Goal: Task Accomplishment & Management: Manage account settings

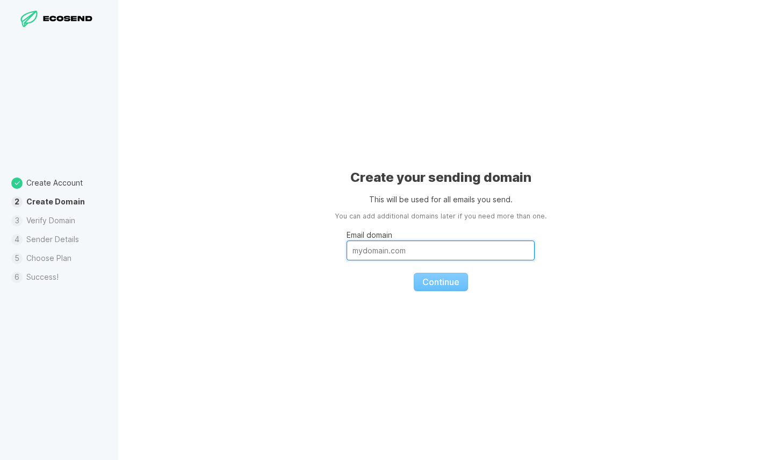
click at [381, 254] on input "Email domain" at bounding box center [441, 250] width 188 height 20
type input "[DOMAIN_NAME]"
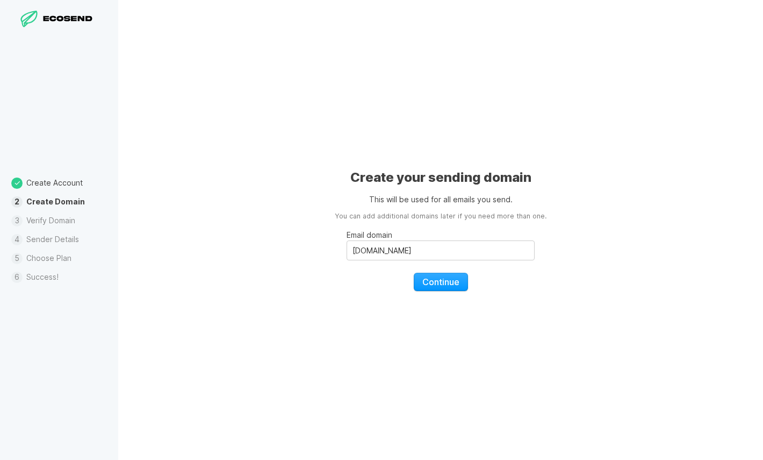
click at [304, 352] on div "Create your sending domain This will be used for all emails you send. You can a…" at bounding box center [440, 230] width 645 height 460
click at [443, 283] on span "Continue" at bounding box center [441, 281] width 37 height 11
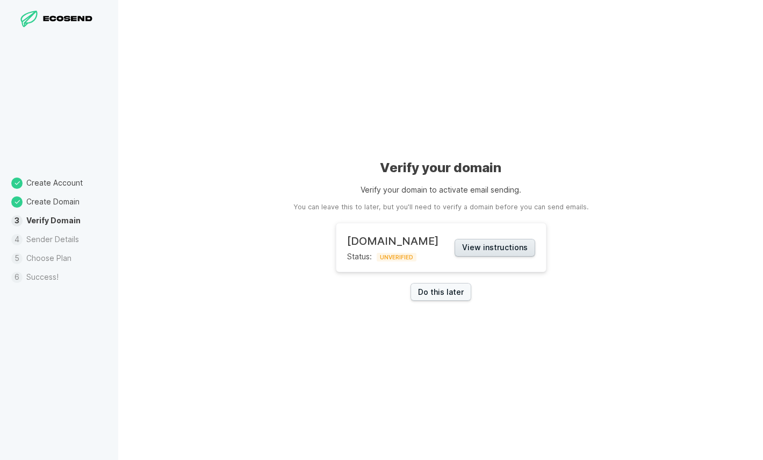
click at [501, 248] on button "View instructions" at bounding box center [495, 248] width 81 height 18
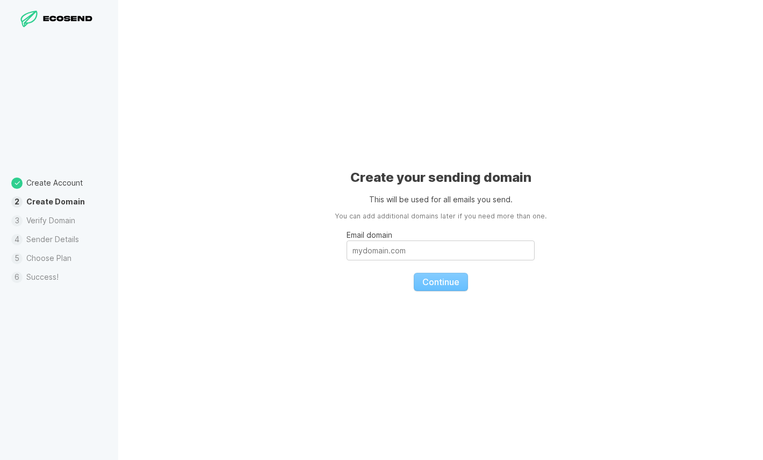
click at [68, 16] on icon at bounding box center [68, 19] width 7 height 6
click at [24, 16] on icon at bounding box center [28, 18] width 17 height 17
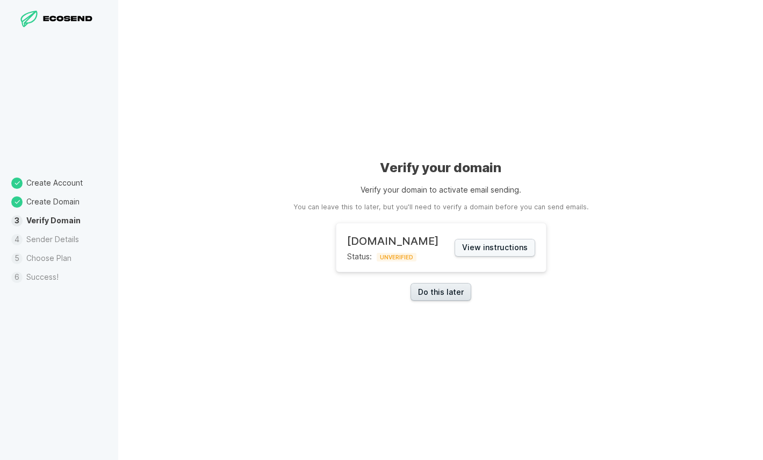
click at [447, 292] on link "Do this later" at bounding box center [441, 292] width 61 height 18
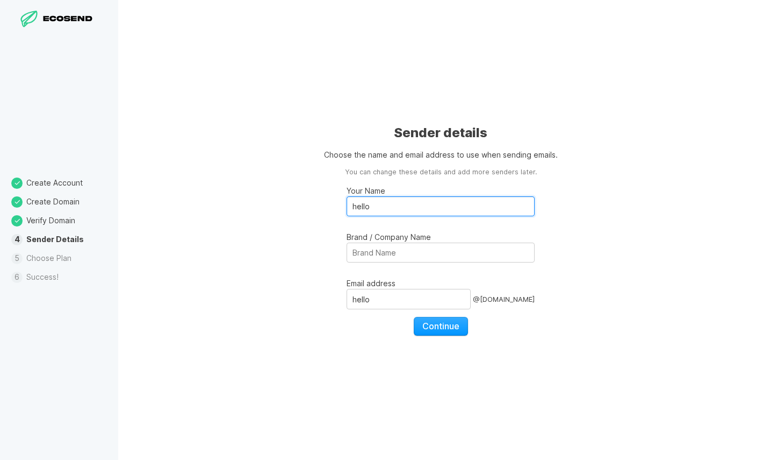
click at [429, 205] on input "hello" at bounding box center [441, 206] width 188 height 20
type input "Andrea Reeves"
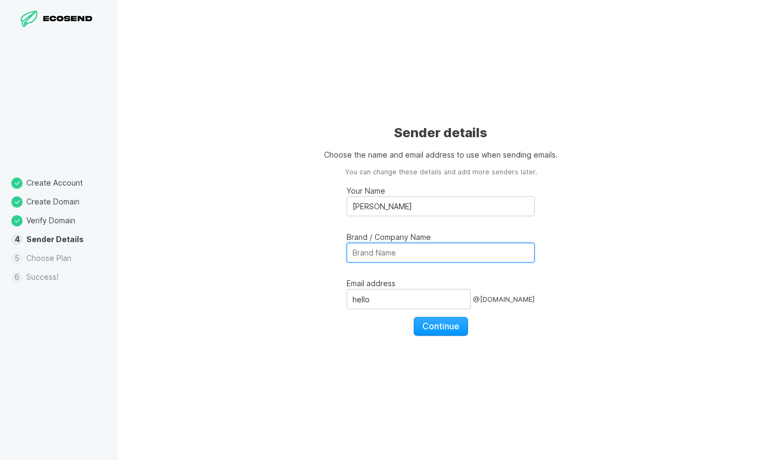
click at [395, 254] on input "Brand / Company Name" at bounding box center [441, 252] width 188 height 20
type input "Type C Creative"
click at [430, 330] on span "Continue" at bounding box center [441, 325] width 37 height 11
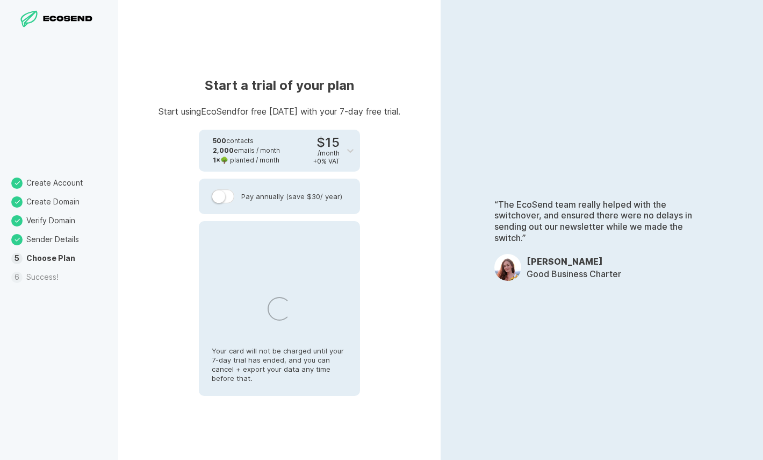
select select "US"
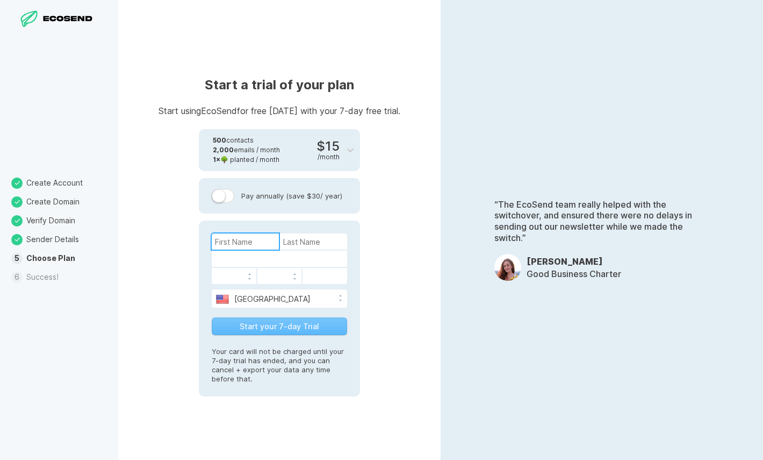
click at [233, 239] on input at bounding box center [245, 241] width 67 height 16
type input "Andrea"
type input "Reeves"
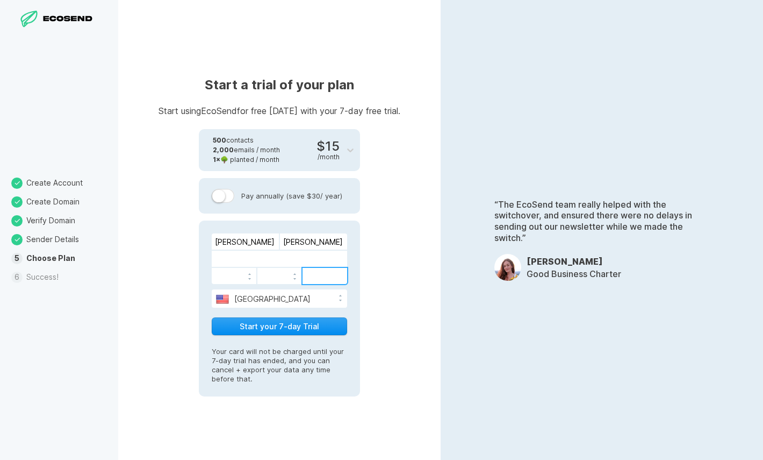
click at [293, 326] on button "Start your 7-day Trial" at bounding box center [279, 326] width 135 height 18
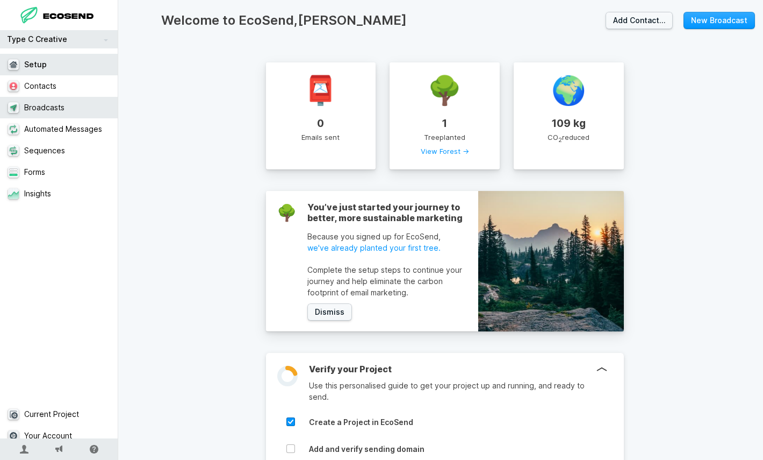
click at [80, 103] on link "Broadcasts" at bounding box center [63, 108] width 126 height 22
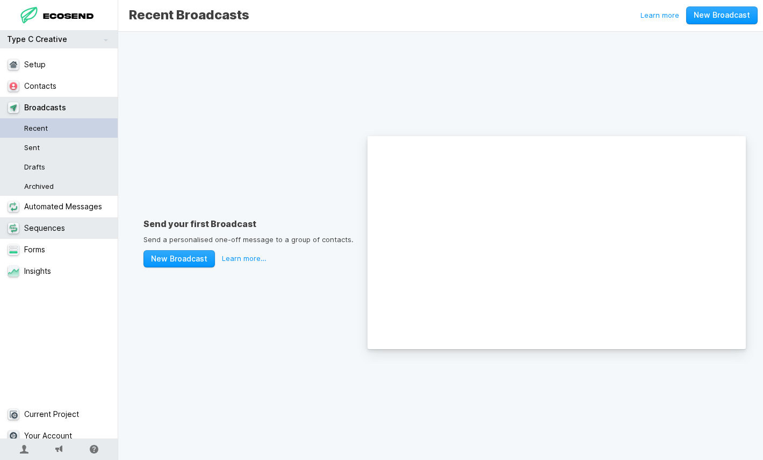
click at [64, 223] on link "Sequences" at bounding box center [63, 228] width 126 height 22
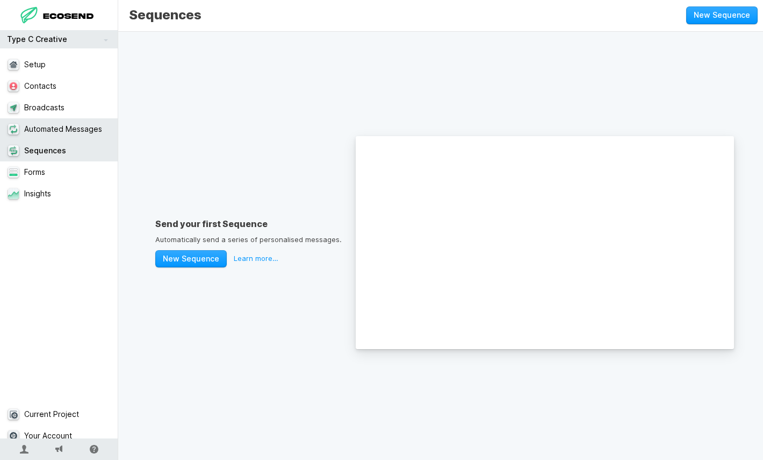
click at [62, 132] on link "Automated Messages" at bounding box center [63, 129] width 126 height 22
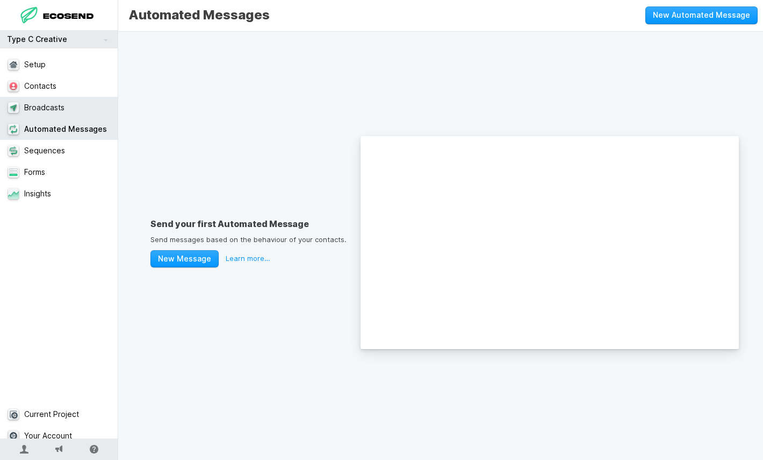
click at [62, 107] on link "Broadcasts" at bounding box center [63, 108] width 126 height 22
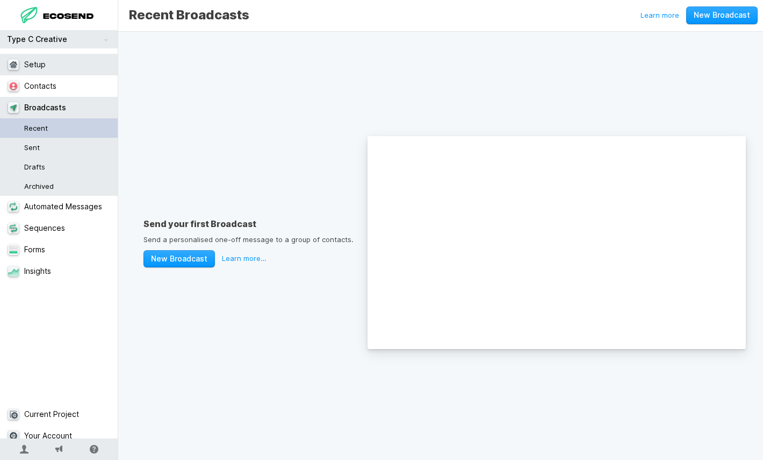
click at [56, 66] on link "Setup" at bounding box center [63, 65] width 126 height 22
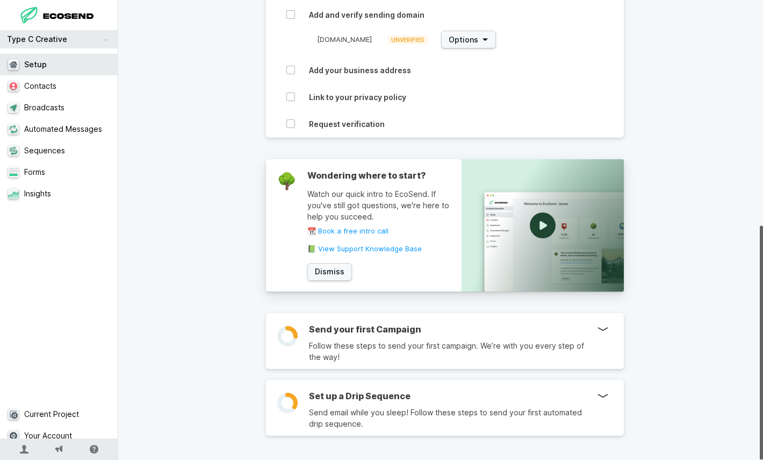
scroll to position [441, 0]
click at [65, 118] on link "Automated Messages" at bounding box center [63, 129] width 126 height 22
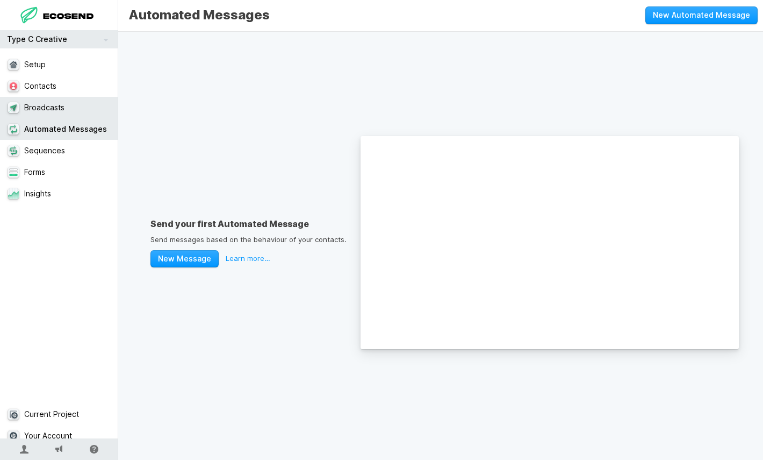
click at [65, 107] on link "Broadcasts" at bounding box center [63, 108] width 126 height 22
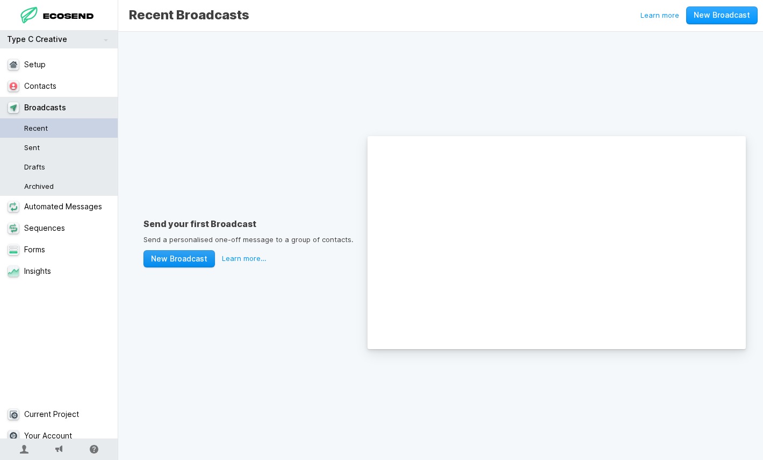
click at [189, 253] on link "New Broadcast" at bounding box center [180, 259] width 72 height 18
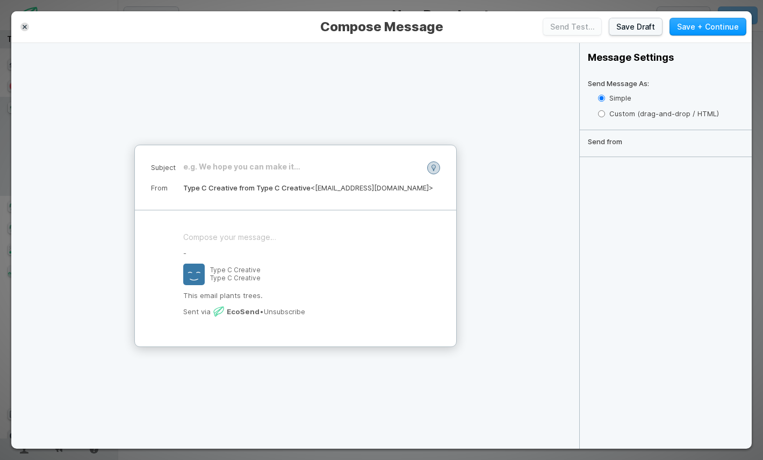
click at [199, 224] on div "﻿ - Type C Creative Type C Creative This email plants trees. Sent via EcoSend •…" at bounding box center [296, 278] width 322 height 136
click at [600, 112] on input "Custom (drag-and-drop / HTML)" at bounding box center [601, 113] width 7 height 7
radio input "true"
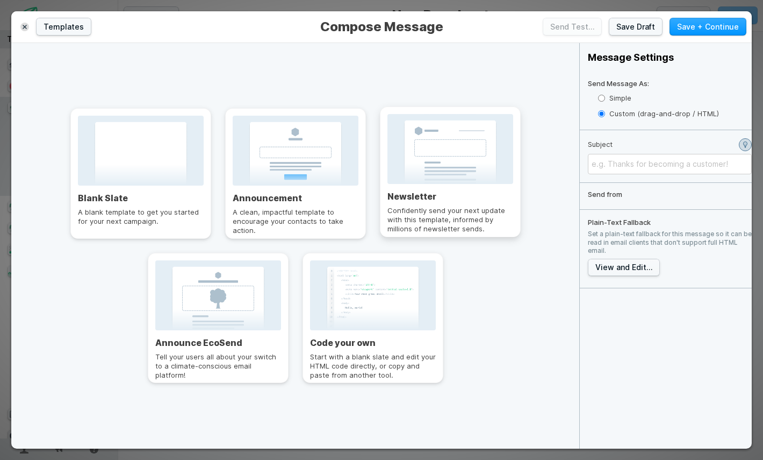
click at [443, 162] on div at bounding box center [451, 149] width 126 height 70
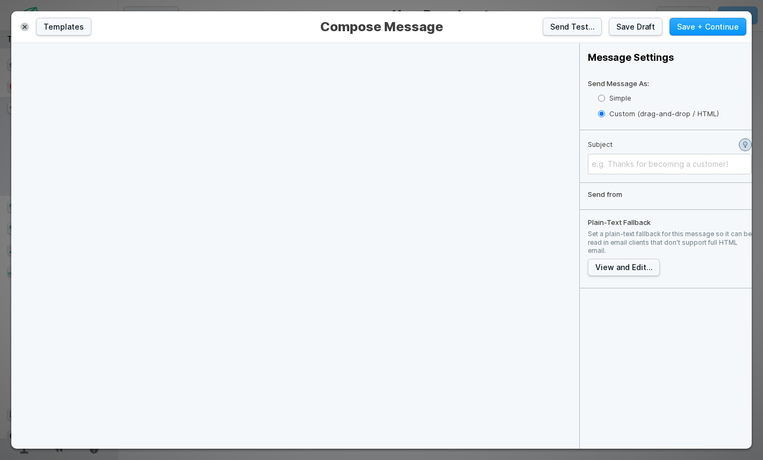
click at [25, 25] on icon "button" at bounding box center [25, 27] width 4 height 4
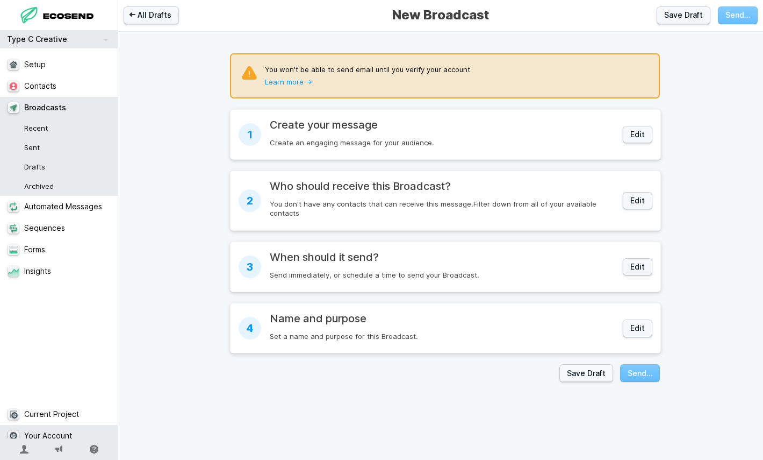
click at [40, 426] on link "Your Account" at bounding box center [63, 436] width 126 height 22
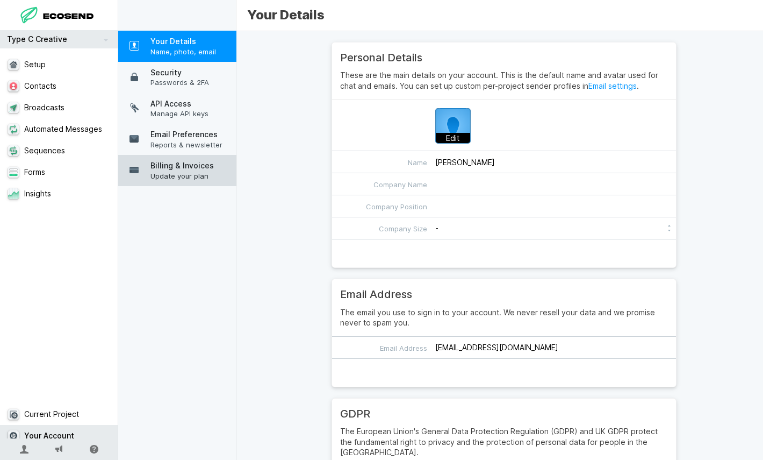
click at [184, 165] on span "Billing & Invoices" at bounding box center [195, 165] width 89 height 11
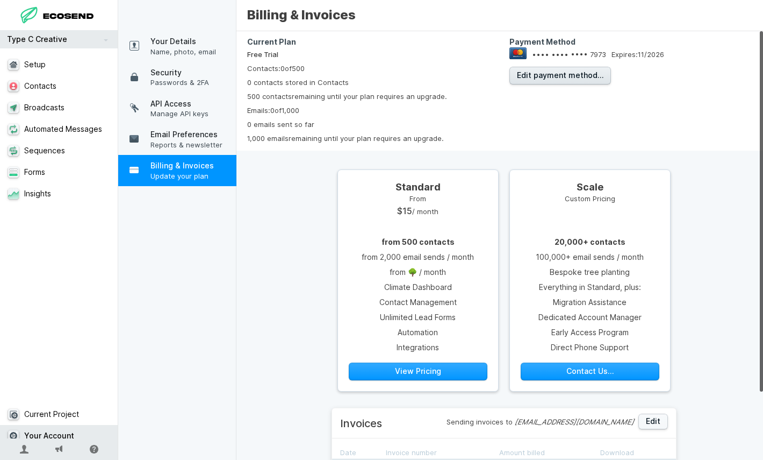
click at [563, 75] on span "Edit payment method…" at bounding box center [560, 74] width 87 height 9
select select "US"
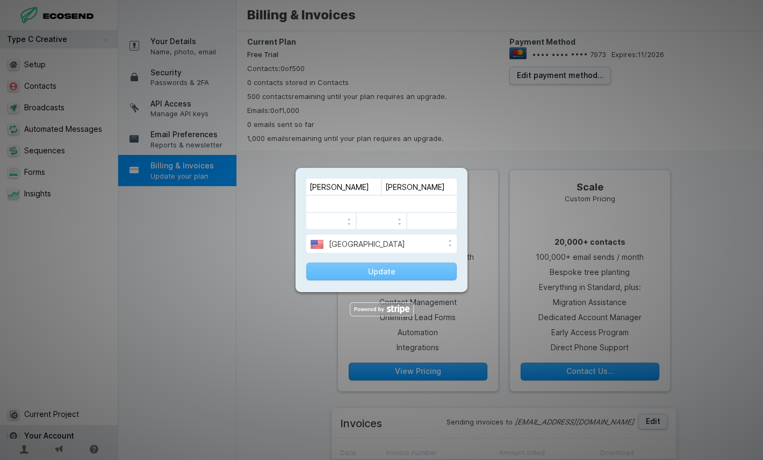
click at [480, 138] on div at bounding box center [381, 230] width 763 height 460
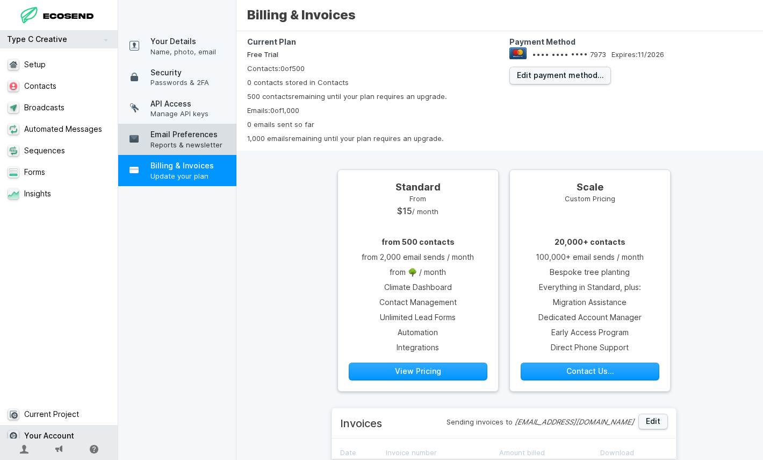
click at [194, 140] on span "Reports & newsletter" at bounding box center [195, 145] width 89 height 10
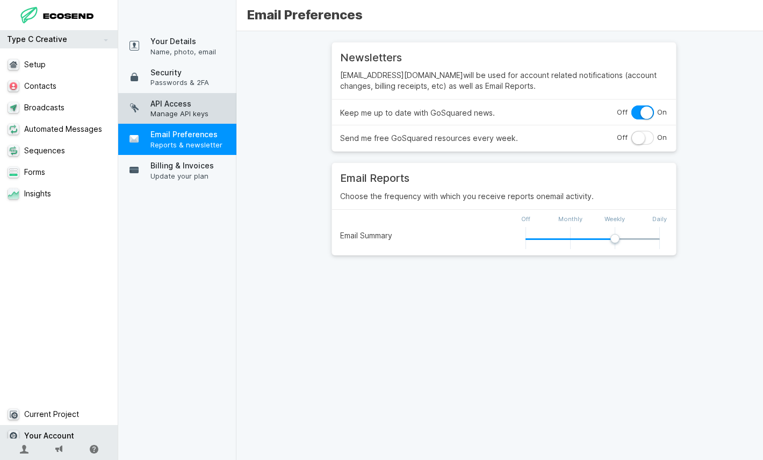
click at [190, 109] on span "Manage API keys" at bounding box center [195, 114] width 89 height 10
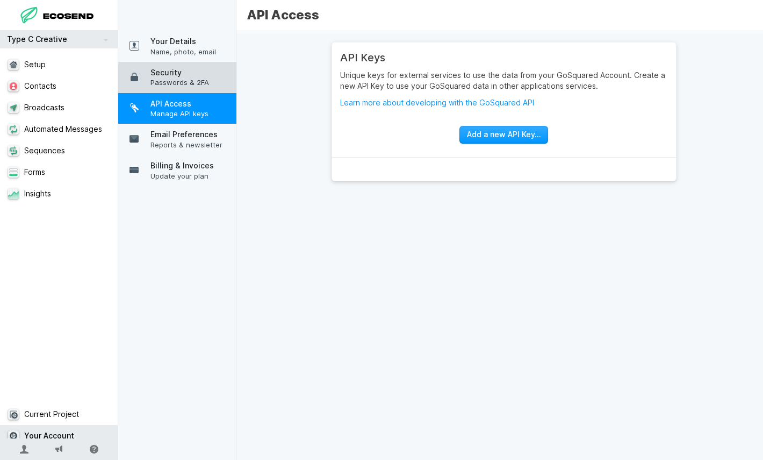
click at [185, 80] on span "Passwords & 2FA" at bounding box center [195, 82] width 89 height 10
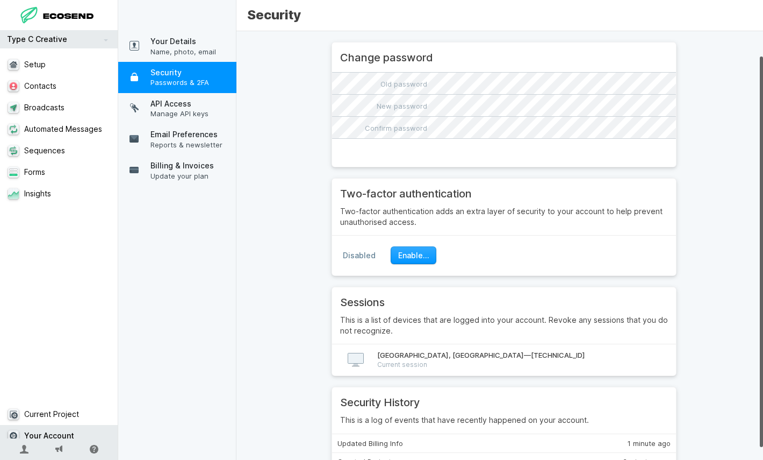
scroll to position [41, 0]
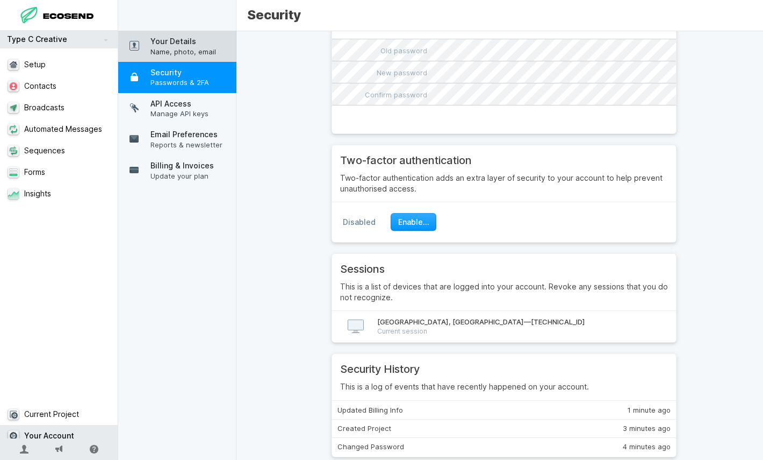
click at [191, 42] on span "Your Details" at bounding box center [195, 41] width 89 height 11
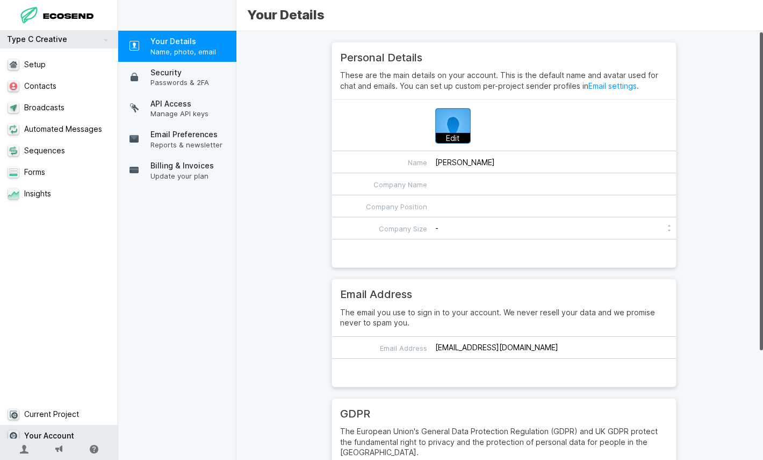
scroll to position [148, 0]
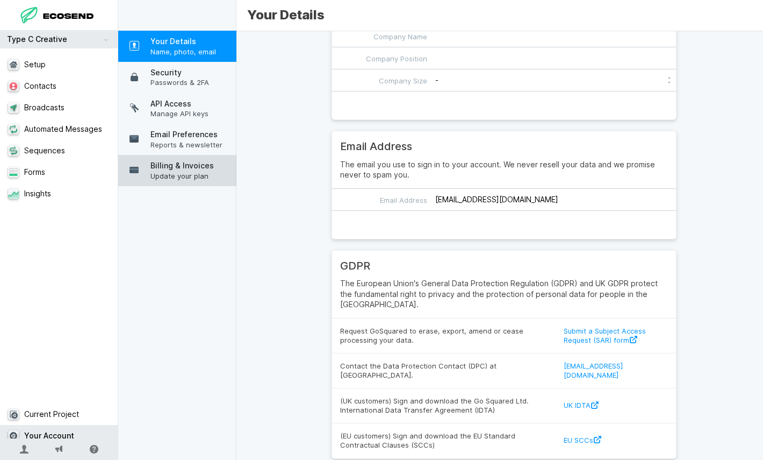
click at [206, 157] on link "Billing & Invoices Update your plan" at bounding box center [181, 170] width 126 height 31
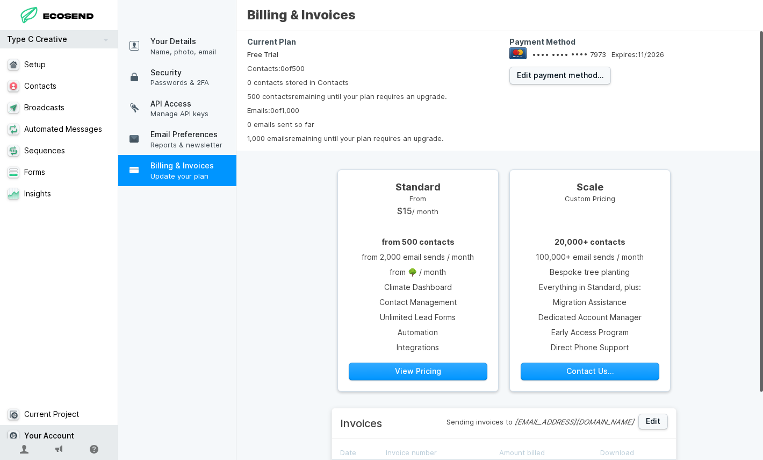
scroll to position [4, 0]
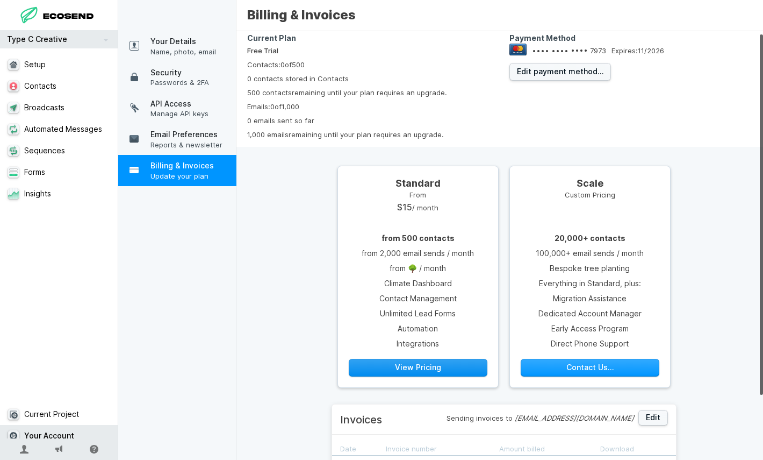
click at [380, 367] on button "View Pricing" at bounding box center [418, 368] width 139 height 18
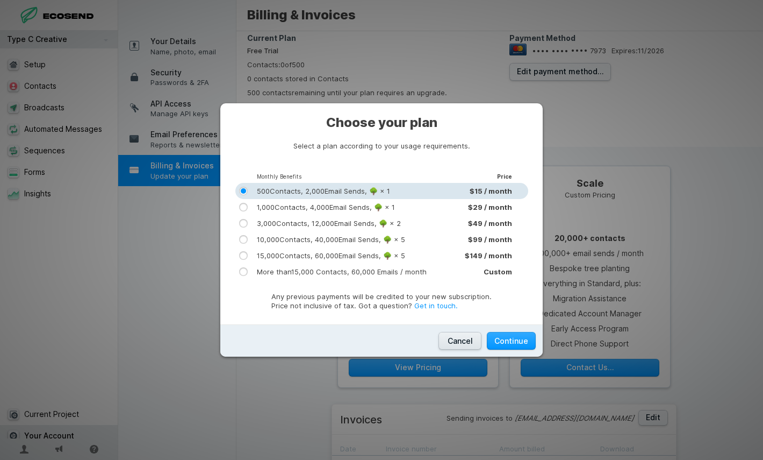
click at [448, 343] on button "Cancel" at bounding box center [460, 341] width 43 height 18
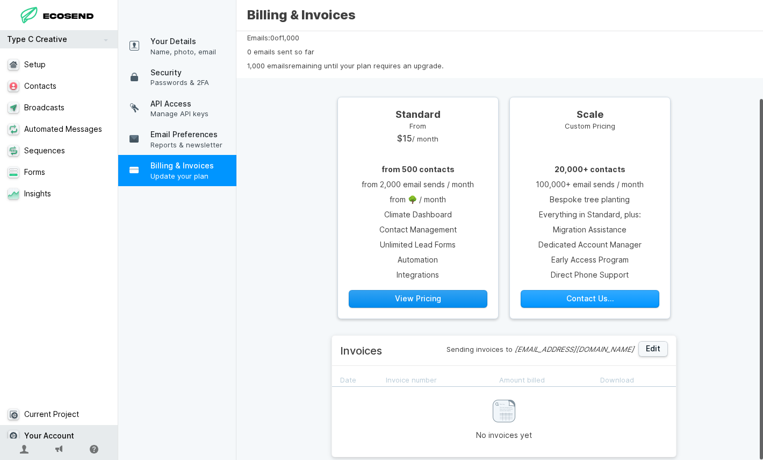
scroll to position [0, 0]
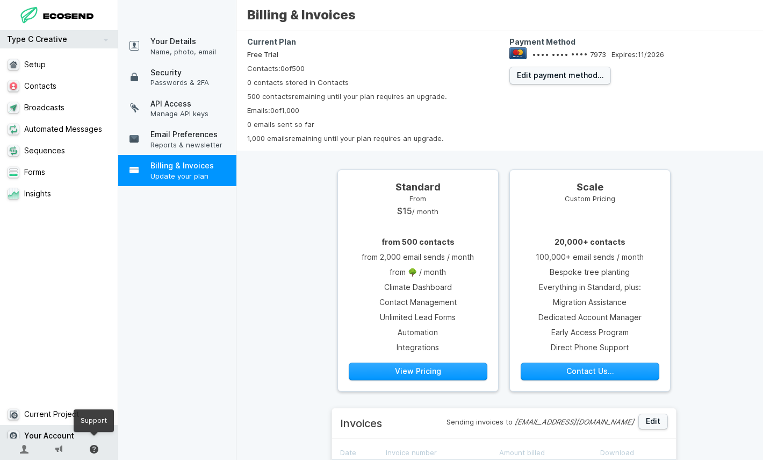
click at [97, 450] on icon at bounding box center [94, 449] width 9 height 9
click at [104, 376] on link "Contact Support" at bounding box center [94, 380] width 108 height 20
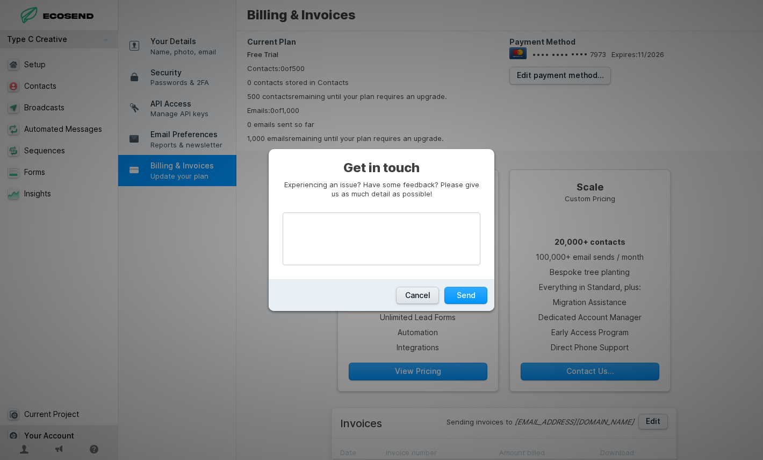
click at [415, 296] on button "Cancel" at bounding box center [417, 296] width 43 height 18
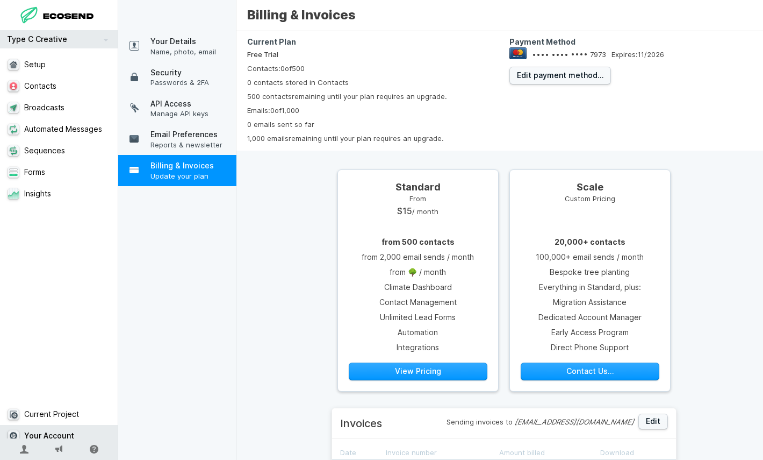
click at [69, 39] on link "Type C Creative" at bounding box center [59, 39] width 118 height 18
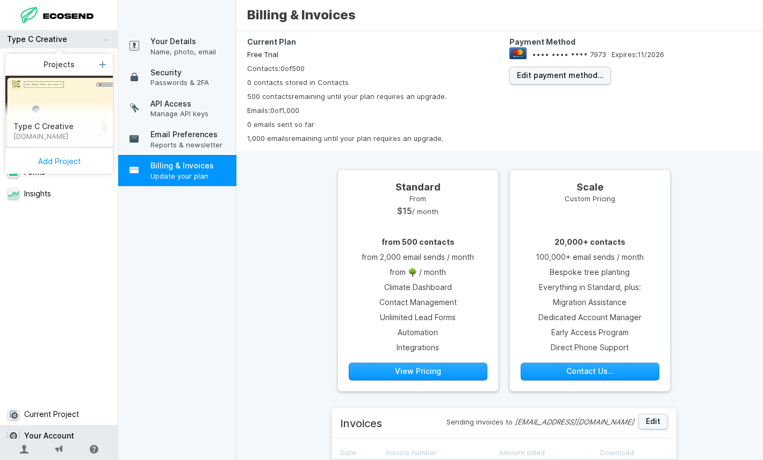
click at [68, 42] on link "Type C Creative" at bounding box center [59, 39] width 118 height 18
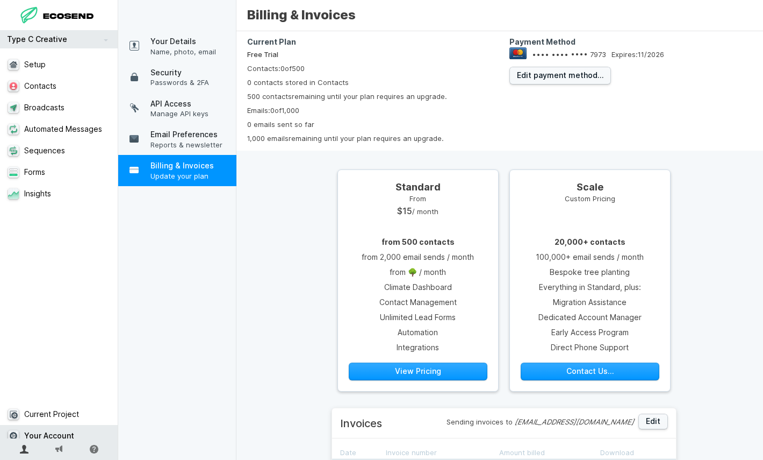
click at [25, 448] on icon at bounding box center [24, 449] width 9 height 9
click at [71, 410] on span "Andrea Reeves" at bounding box center [72, 410] width 67 height 9
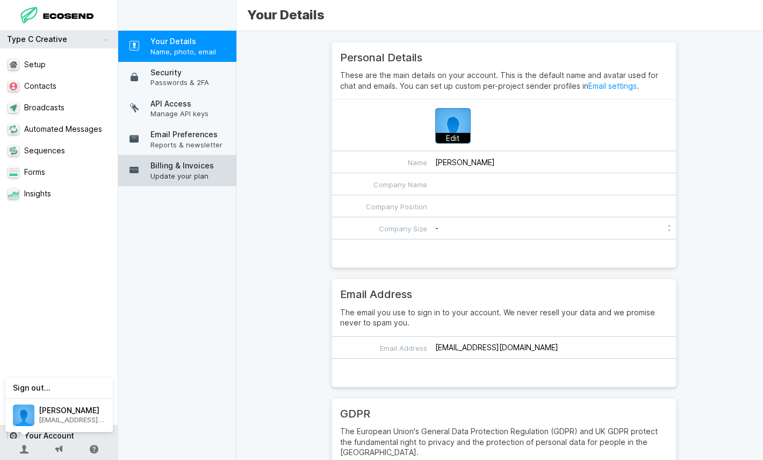
click at [198, 162] on span "Billing & Invoices" at bounding box center [195, 165] width 89 height 11
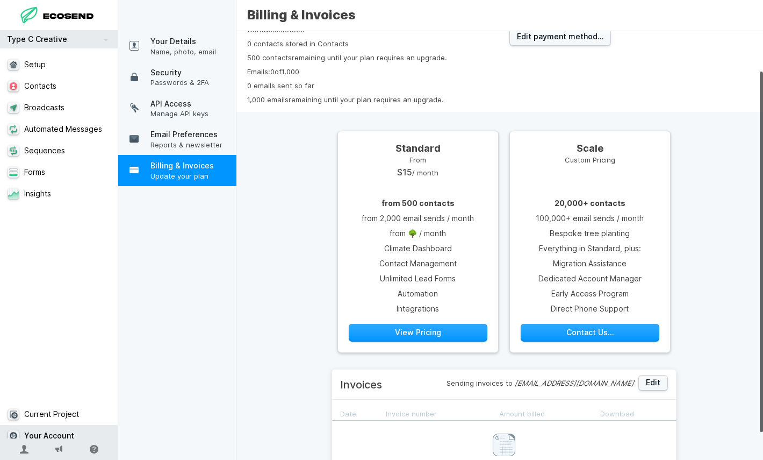
scroll to position [81, 0]
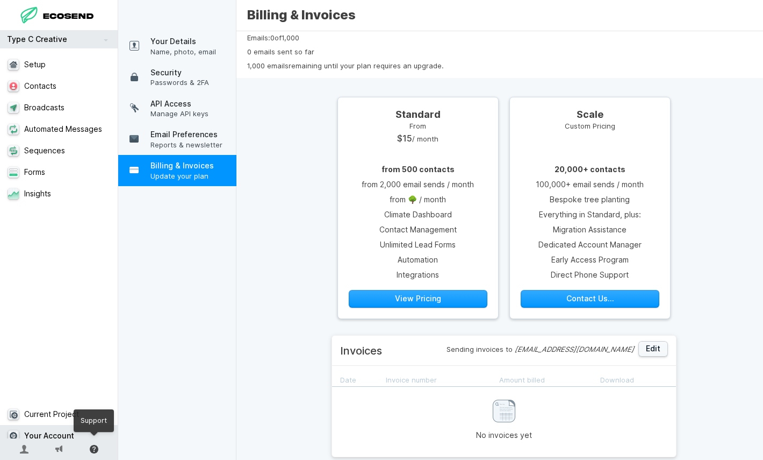
click at [94, 447] on icon at bounding box center [94, 449] width 9 height 9
click at [98, 423] on link "View Knowledge Base" at bounding box center [94, 421] width 108 height 20
click at [157, 432] on div "Your Details Name, photo, email Security Passwords & 2FA API Access Manage API …" at bounding box center [181, 234] width 126 height 468
click at [86, 448] on link at bounding box center [94, 449] width 22 height 22
click at [84, 380] on link "Contact Support" at bounding box center [94, 380] width 108 height 20
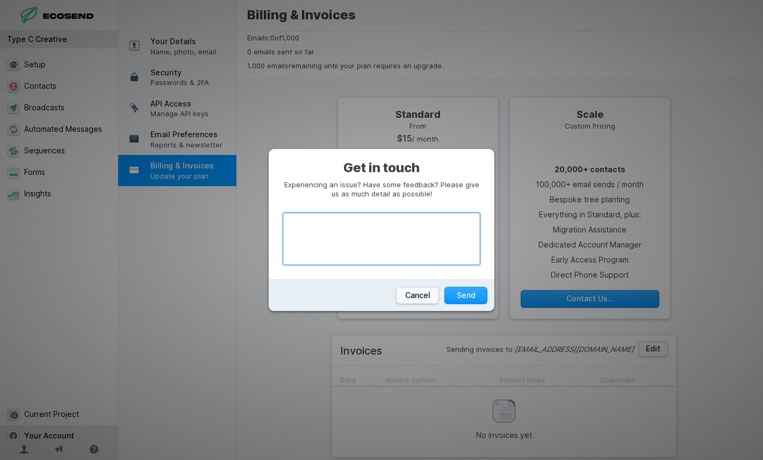
click at [351, 237] on textarea at bounding box center [382, 238] width 198 height 53
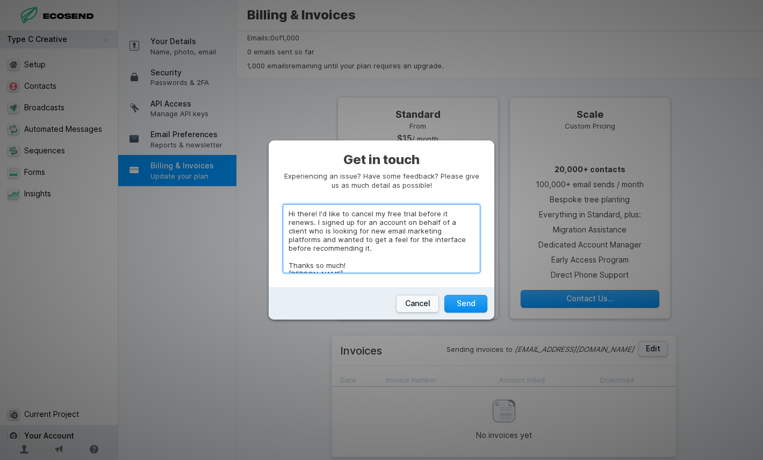
type textarea "Hi there! I'd like to cancel my free trial before it renews. I signed up for an…"
click at [458, 305] on button "Send" at bounding box center [466, 304] width 43 height 18
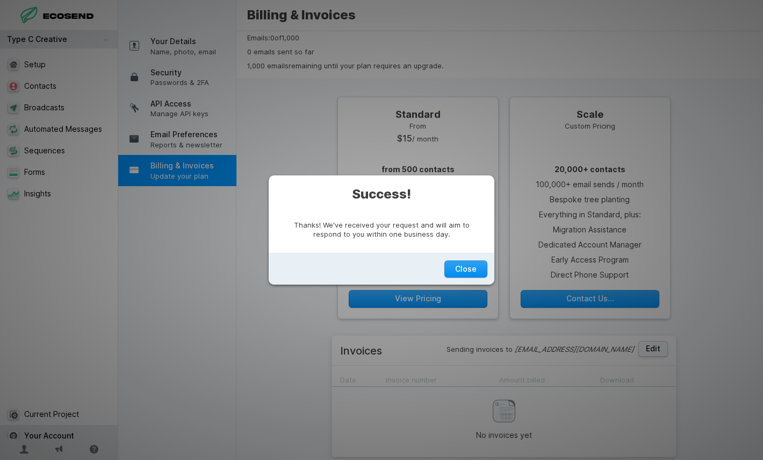
click at [477, 262] on button "Close" at bounding box center [466, 269] width 43 height 18
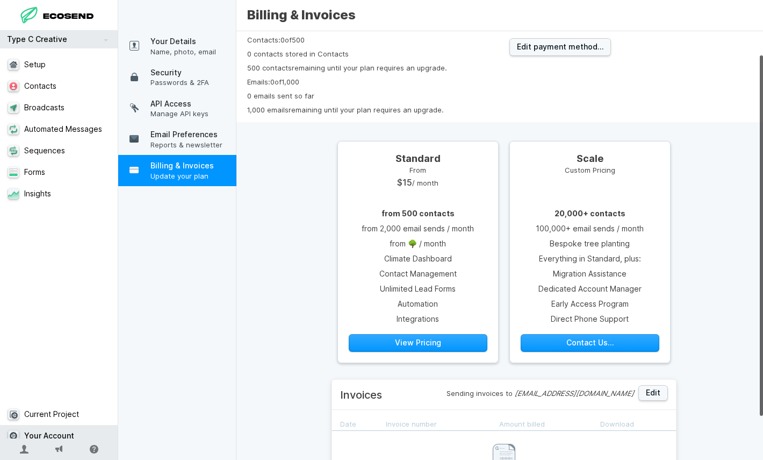
scroll to position [29, 0]
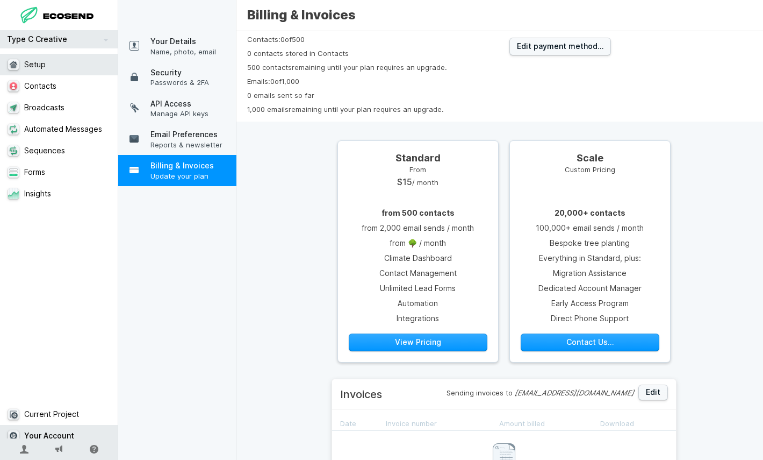
click at [61, 55] on link "Setup" at bounding box center [63, 65] width 126 height 22
